Goal: Find specific page/section: Find specific page/section

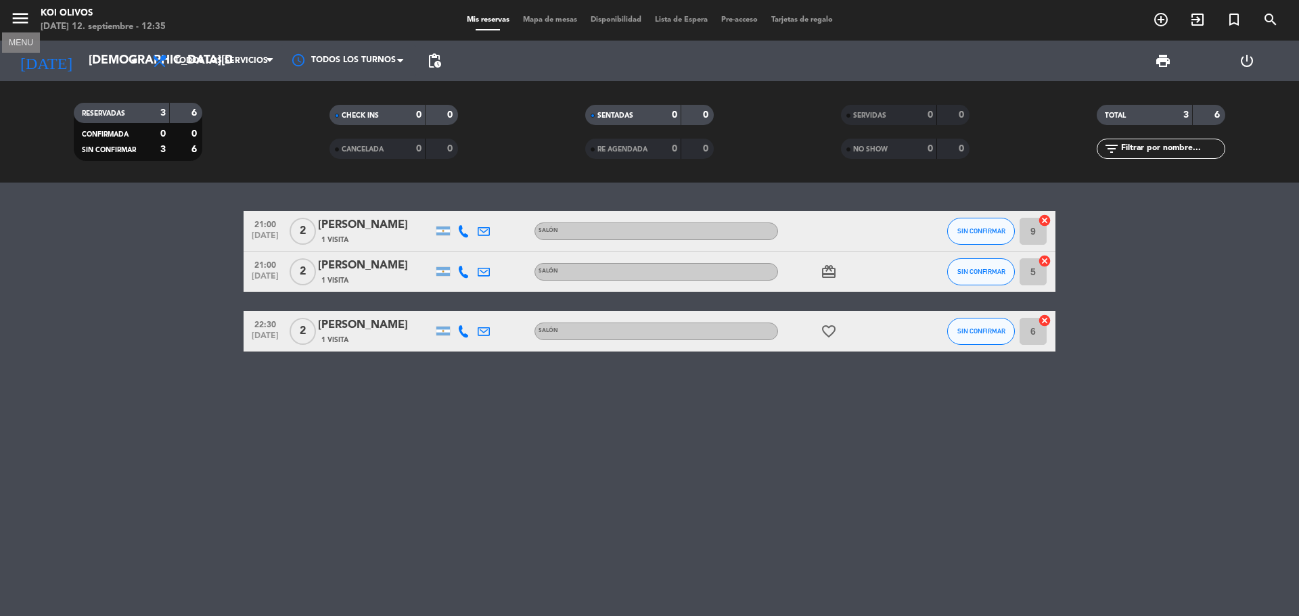
click at [16, 14] on icon "menu" at bounding box center [20, 18] width 20 height 20
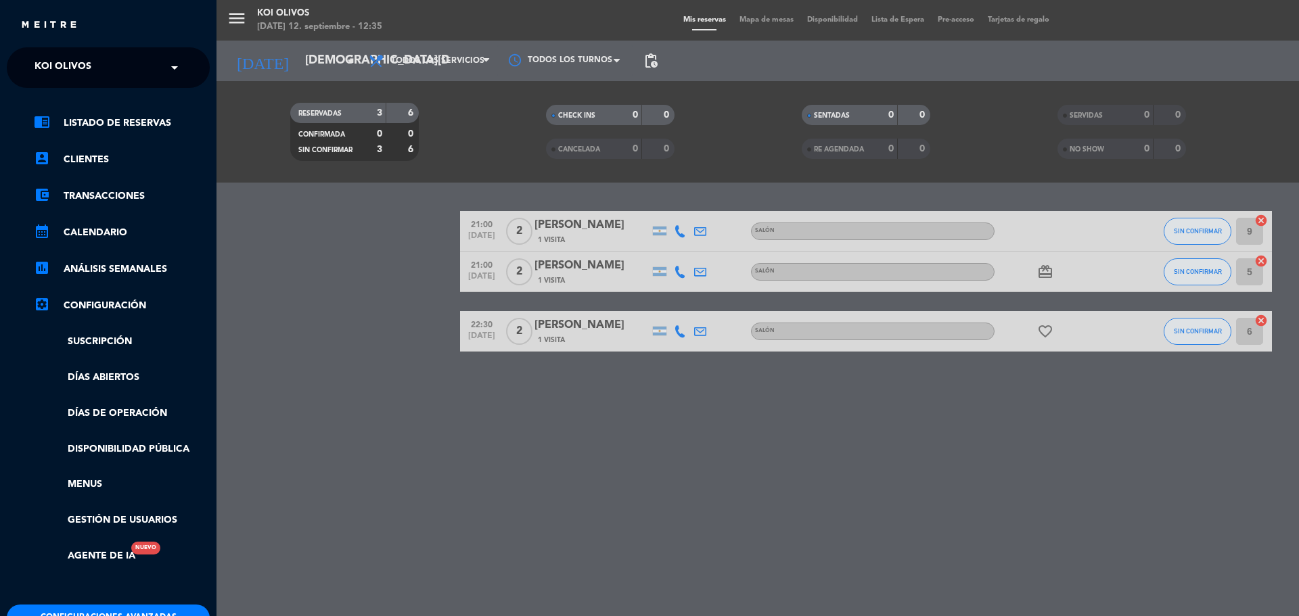
click at [124, 296] on ul "chrome_reader_mode Listado de Reservas account_box Clientes account_balance_wal…" at bounding box center [108, 339] width 203 height 449
click at [123, 307] on link "settings_applications Configuración" at bounding box center [122, 306] width 176 height 16
click at [89, 340] on link "Suscripción" at bounding box center [122, 342] width 176 height 16
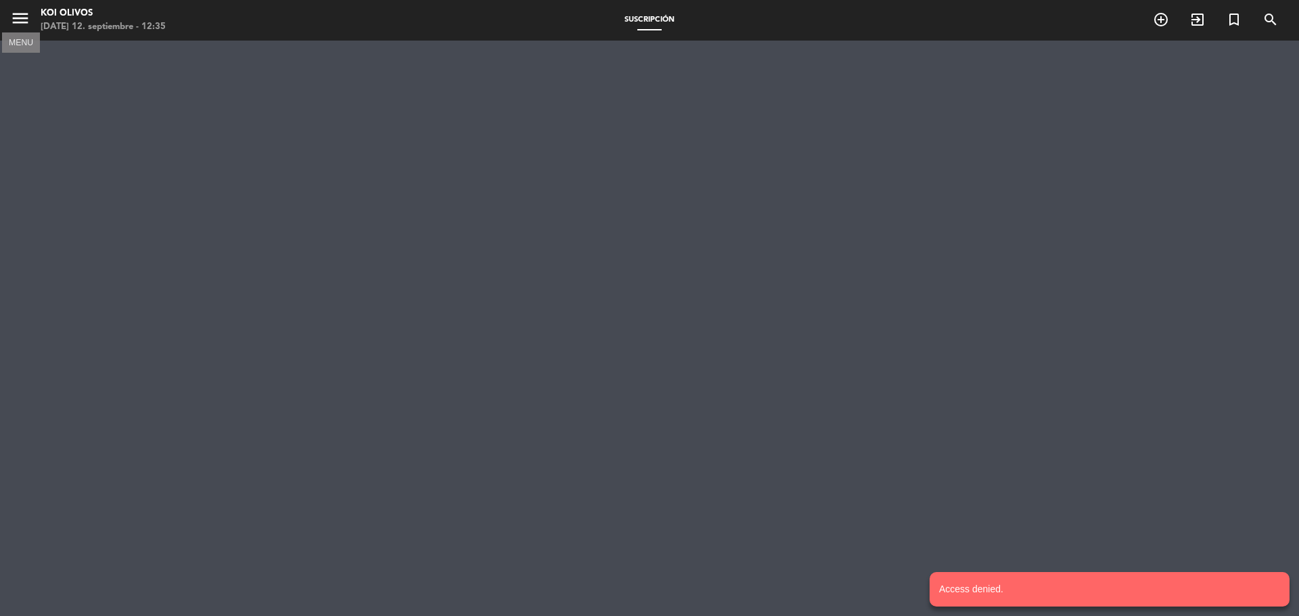
click at [16, 16] on icon "menu" at bounding box center [20, 18] width 20 height 20
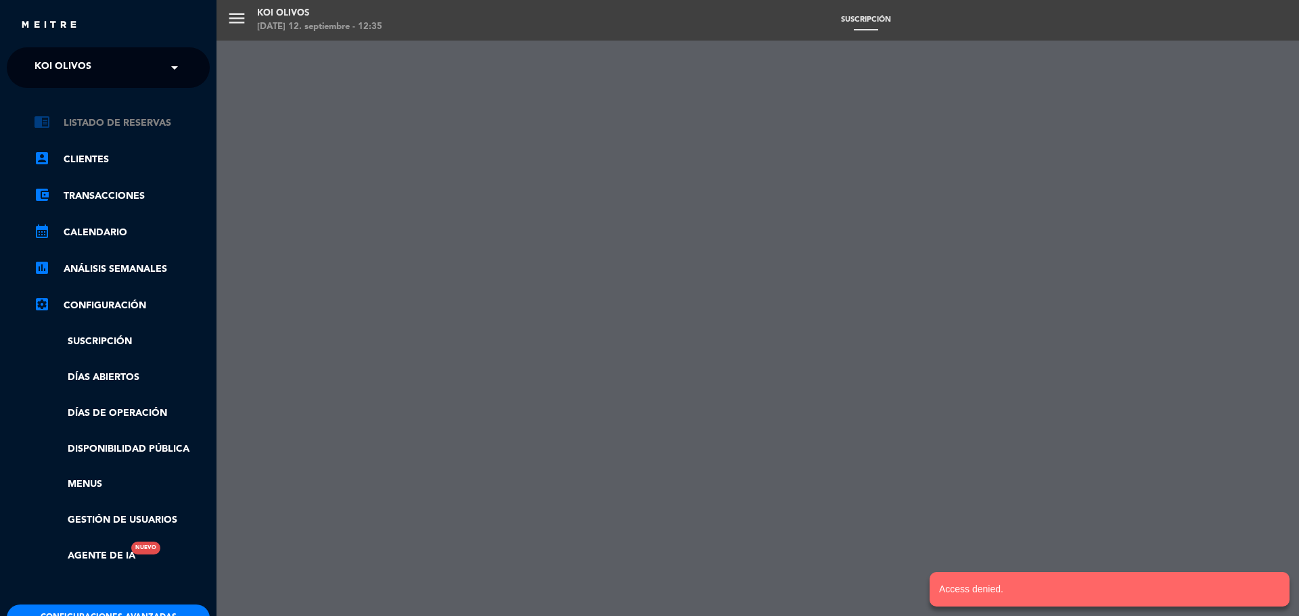
click at [97, 125] on link "chrome_reader_mode Listado de Reservas" at bounding box center [122, 123] width 176 height 16
